Goal: Transaction & Acquisition: Purchase product/service

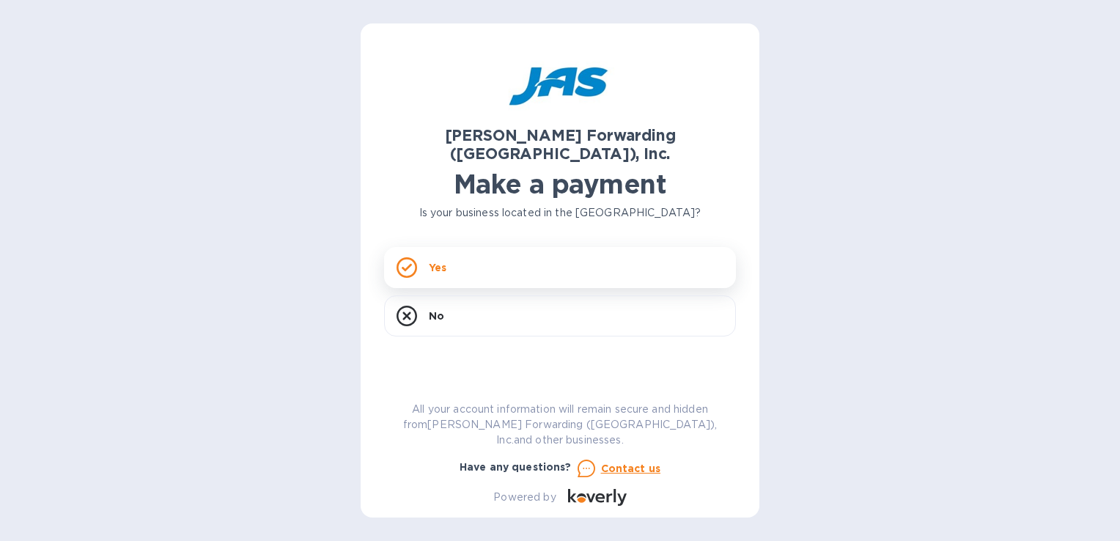
click at [422, 247] on div "Yes" at bounding box center [560, 267] width 352 height 41
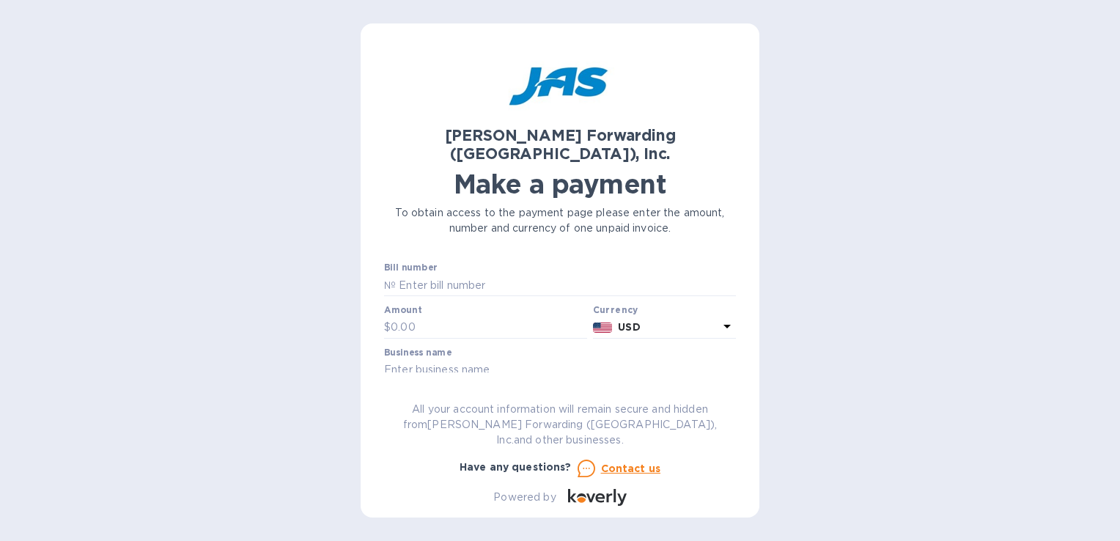
click at [718, 317] on icon at bounding box center [727, 326] width 18 height 18
click at [780, 304] on div "[PERSON_NAME] Forwarding ([GEOGRAPHIC_DATA]), Inc. Make a payment To obtain acc…" at bounding box center [560, 270] width 1120 height 541
click at [431, 305] on div "Amount $" at bounding box center [485, 322] width 203 height 34
click at [718, 317] on icon at bounding box center [727, 326] width 18 height 18
click at [831, 307] on div "[PERSON_NAME] Forwarding ([GEOGRAPHIC_DATA]), Inc. Make a payment To obtain acc…" at bounding box center [560, 270] width 1120 height 541
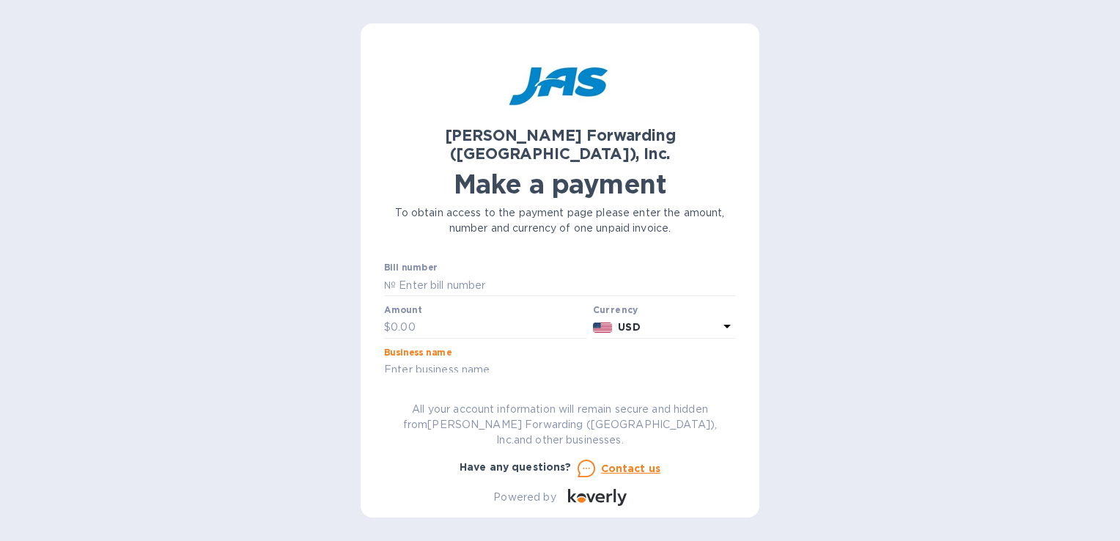
click at [469, 359] on input "text" at bounding box center [560, 370] width 352 height 22
type input "CARISAM-[PERSON_NAME] ,INC"
click at [411, 317] on input "text" at bounding box center [489, 328] width 196 height 22
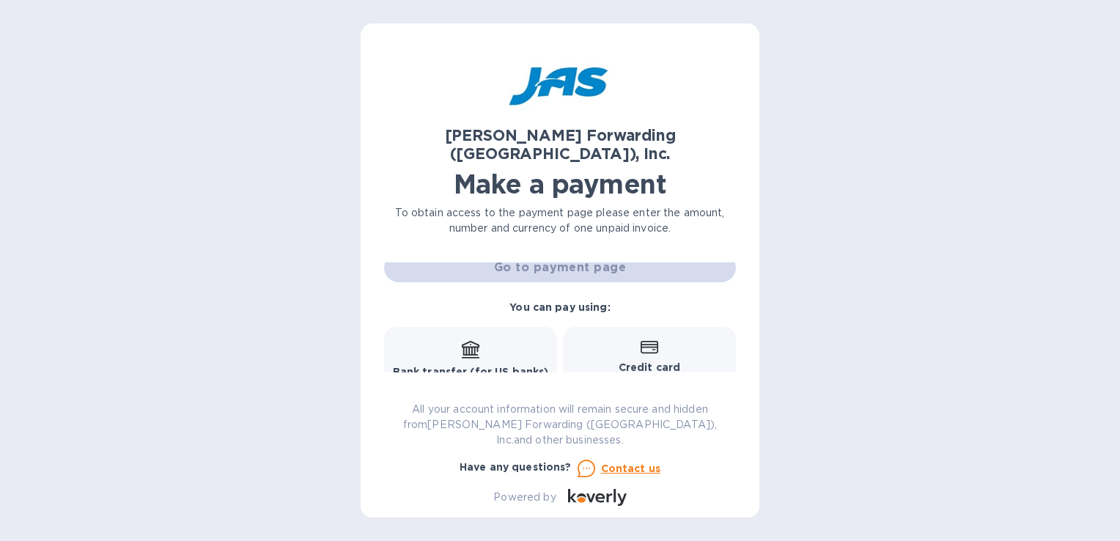
scroll to position [198, 0]
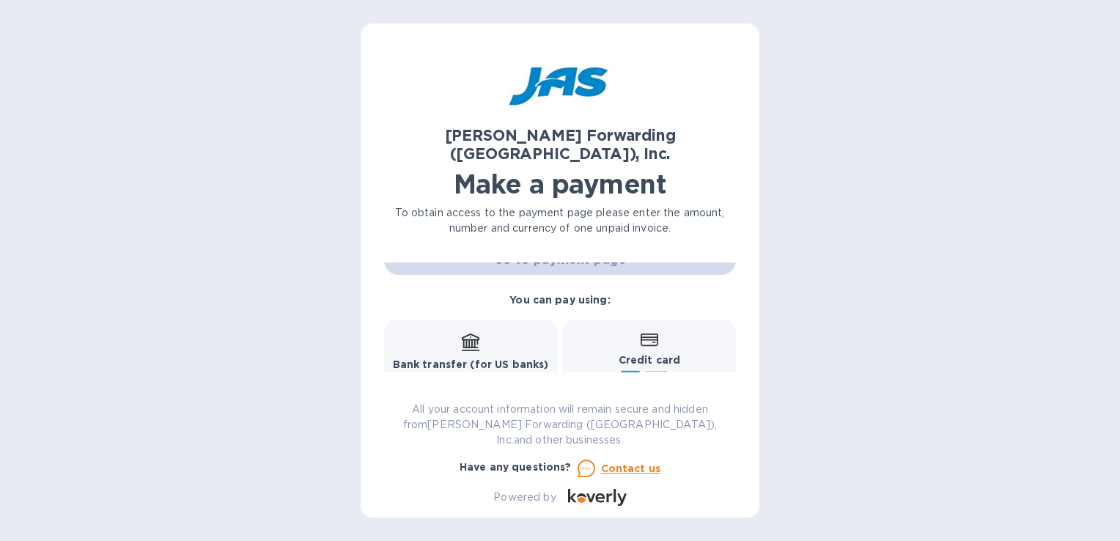
type input "150.00"
click at [676, 352] on p "Credit card" at bounding box center [649, 359] width 154 height 15
click at [633, 352] on p "Credit card" at bounding box center [649, 359] width 154 height 15
click at [635, 354] on b "Credit card" at bounding box center [649, 360] width 62 height 12
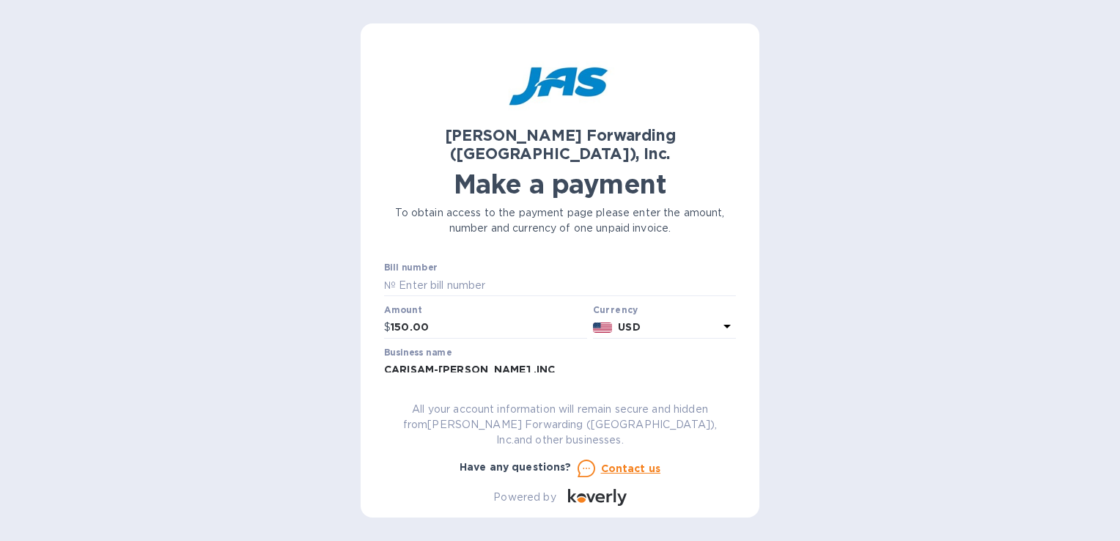
scroll to position [73, 0]
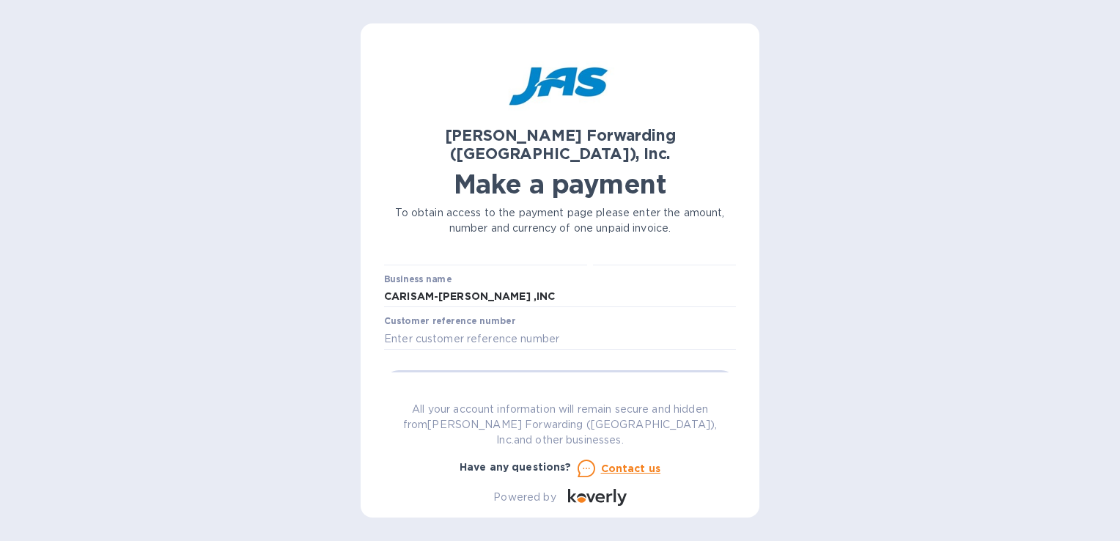
click at [448, 350] on div at bounding box center [560, 351] width 352 height 3
click at [413, 328] on input "text" at bounding box center [560, 339] width 352 height 22
